Goal: Transaction & Acquisition: Purchase product/service

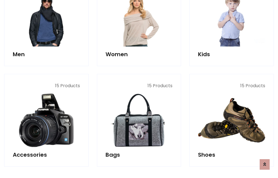
scroll to position [186, 0]
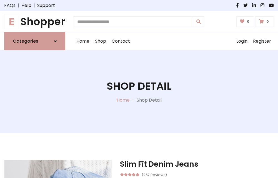
click at [35, 22] on h1 "E Shopper" at bounding box center [34, 22] width 61 height 12
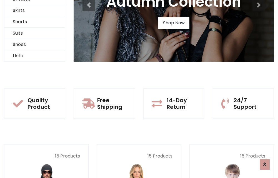
scroll to position [54, 0]
